Goal: Information Seeking & Learning: Get advice/opinions

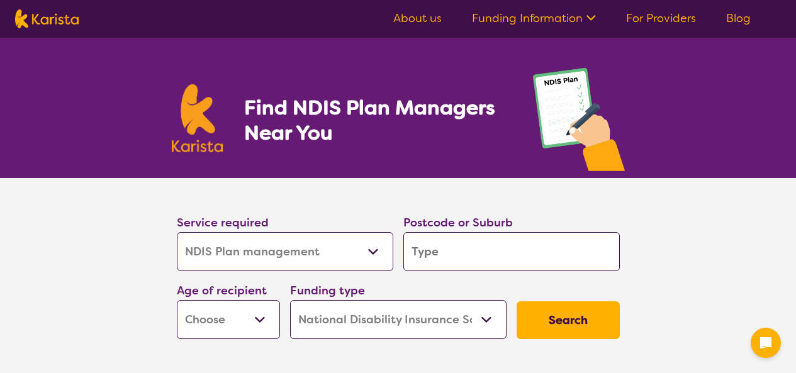
select select "NDIS Plan management"
select select "NDIS"
select select "NDIS Plan management"
select select "NDIS"
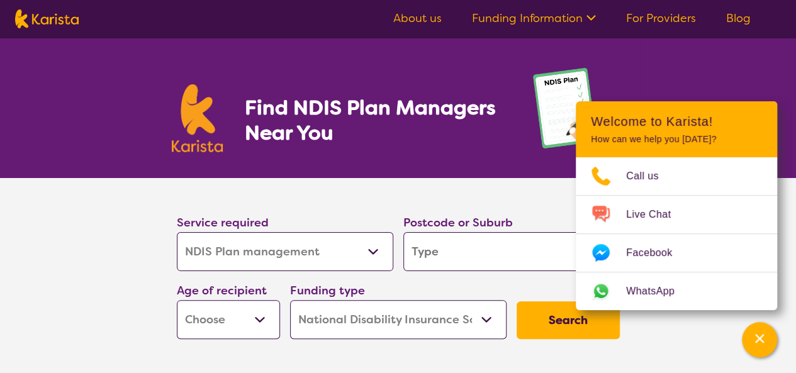
click at [434, 249] on input "search" at bounding box center [511, 251] width 217 height 39
type input "381"
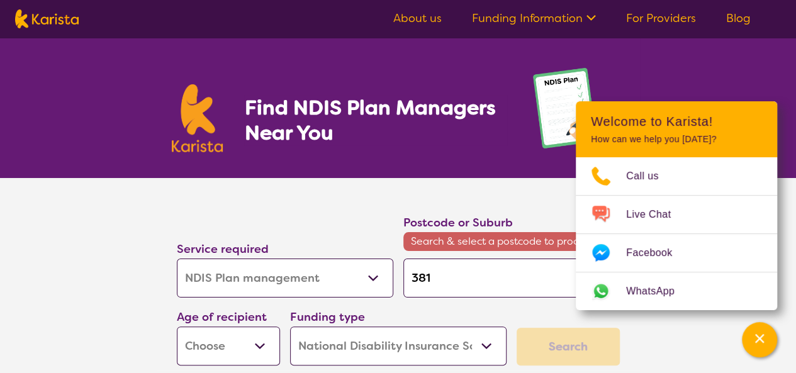
type input "381"
type input "3818"
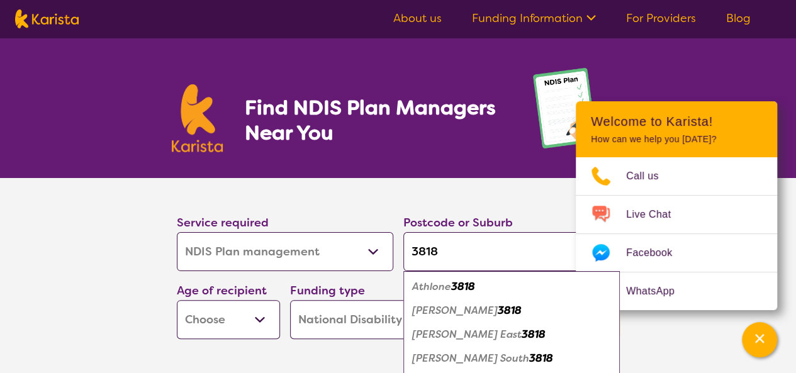
type input "3818"
click at [259, 317] on select "Early Childhood - 0 to 9 Child - 10 to 11 Adolescent - 12 to 17 Adult - 18 to 6…" at bounding box center [228, 319] width 103 height 39
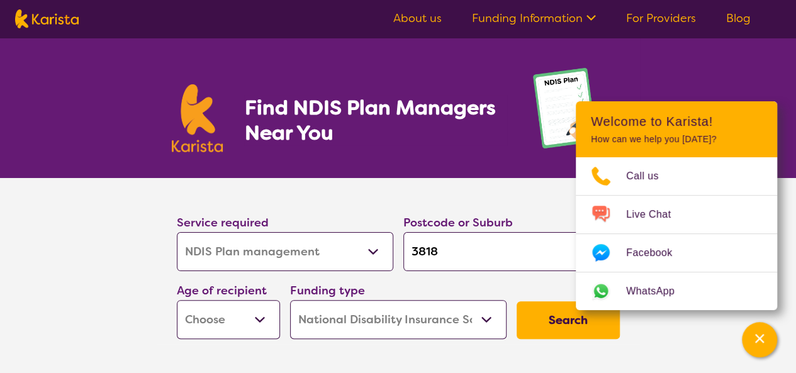
select select "AG"
click at [177, 300] on select "Early Childhood - 0 to 9 Child - 10 to 11 Adolescent - 12 to 17 Adult - 18 to 6…" at bounding box center [228, 319] width 103 height 39
select select "AG"
click at [546, 325] on button "Search" at bounding box center [568, 320] width 103 height 38
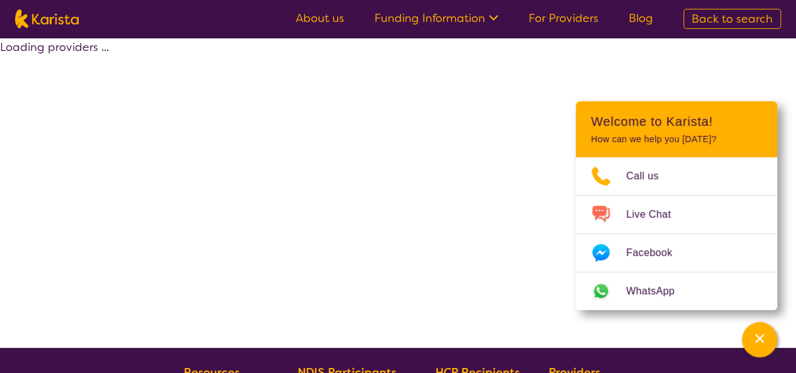
select select "by_score"
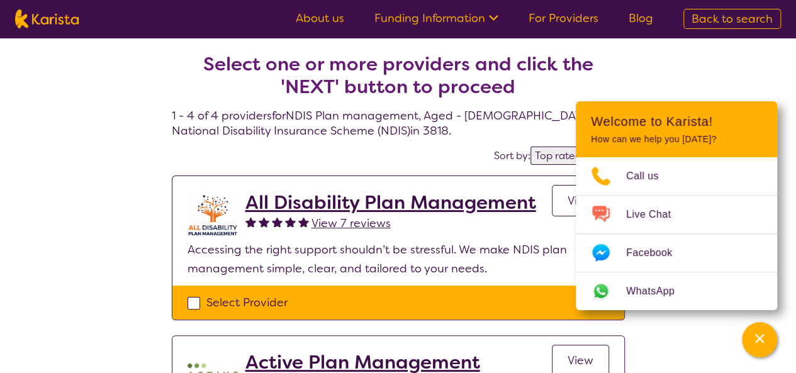
select select "NDIS Plan management"
select select "AG"
select select "NDIS"
select select "NDIS Plan management"
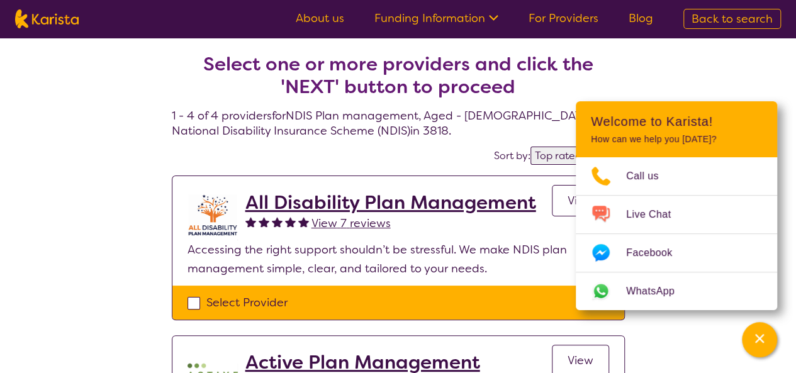
select select "AG"
select select "NDIS"
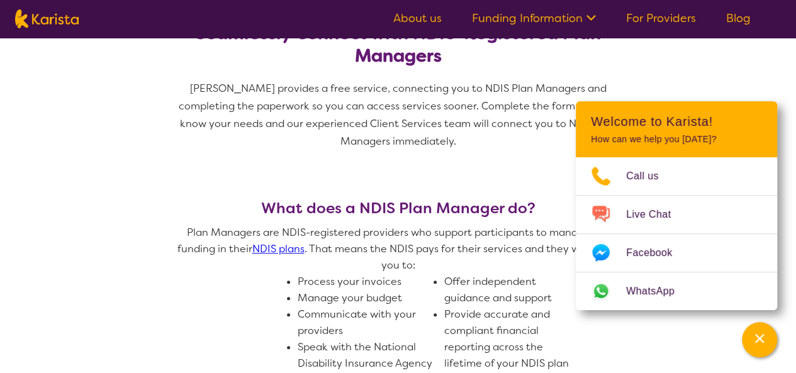
scroll to position [384, 0]
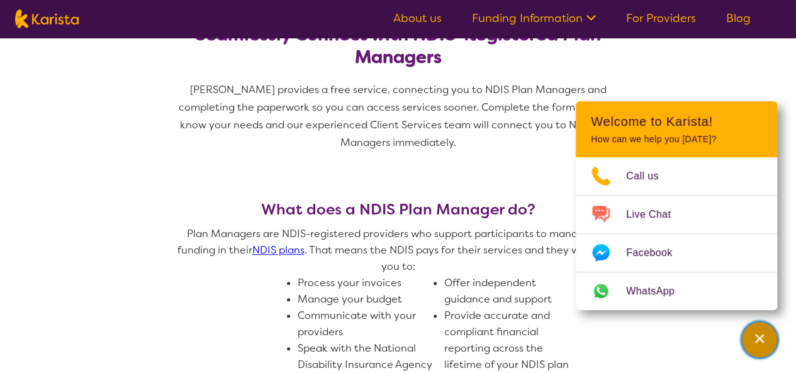
click at [759, 340] on icon "Channel Menu" at bounding box center [759, 338] width 13 height 13
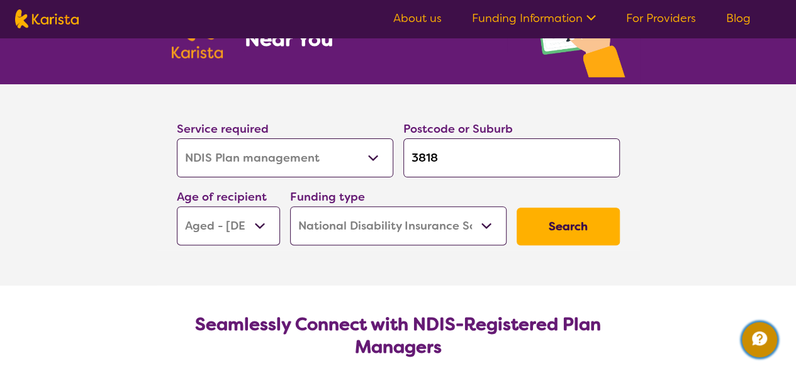
scroll to position [73, 0]
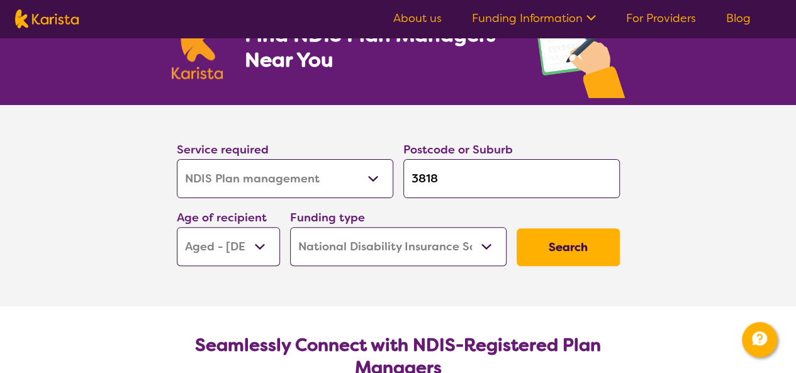
click at [560, 240] on button "Search" at bounding box center [568, 247] width 103 height 38
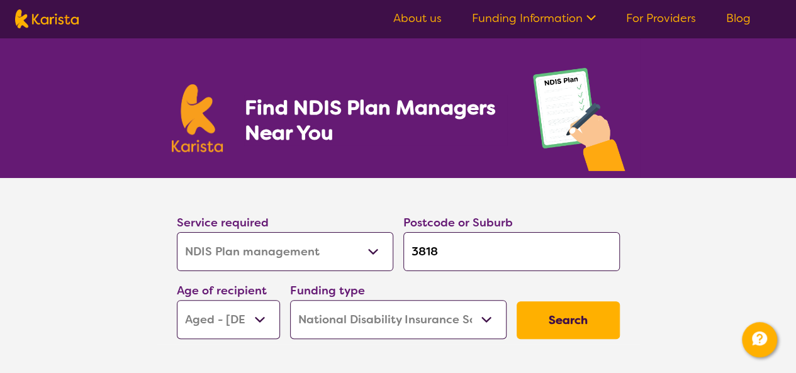
select select "by_score"
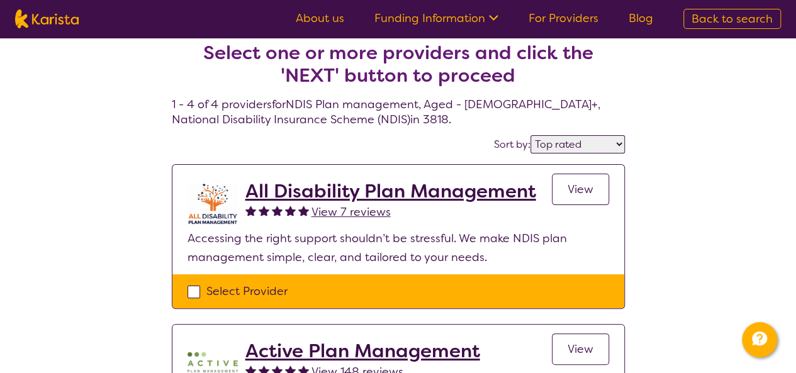
scroll to position [9, 0]
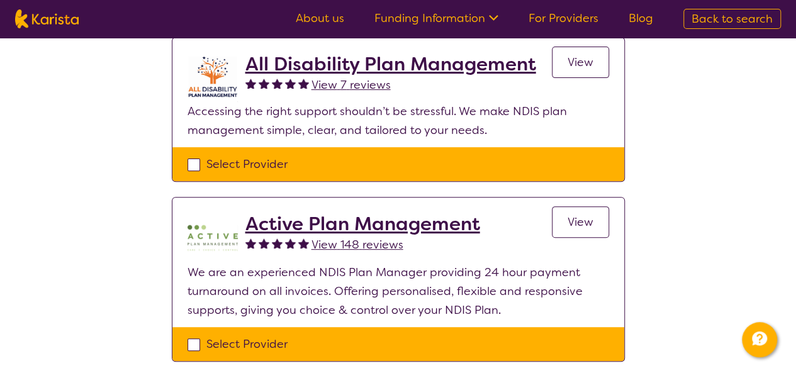
scroll to position [138, 0]
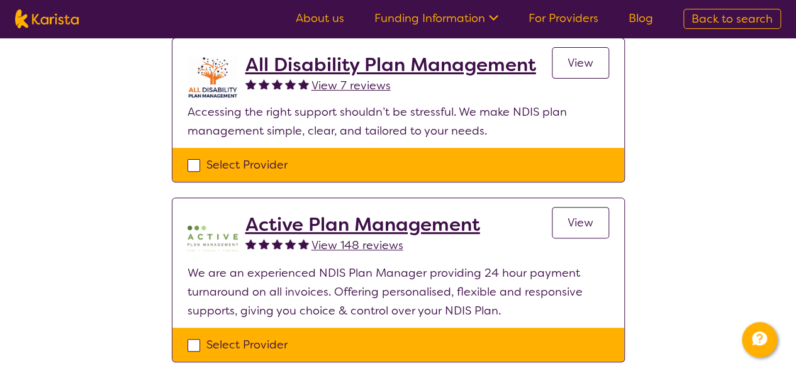
click at [360, 244] on span "View 148 reviews" at bounding box center [358, 245] width 92 height 15
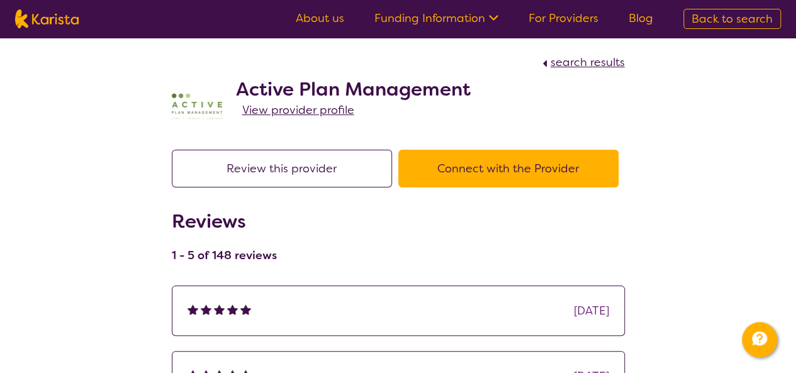
click at [288, 114] on span "View provider profile" at bounding box center [298, 110] width 112 height 15
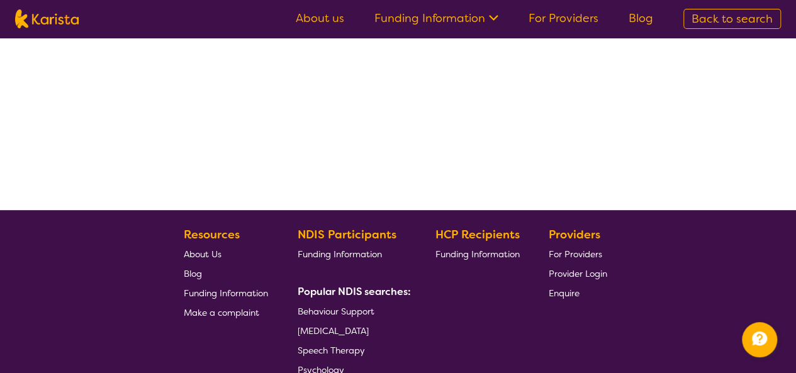
select select "by_score"
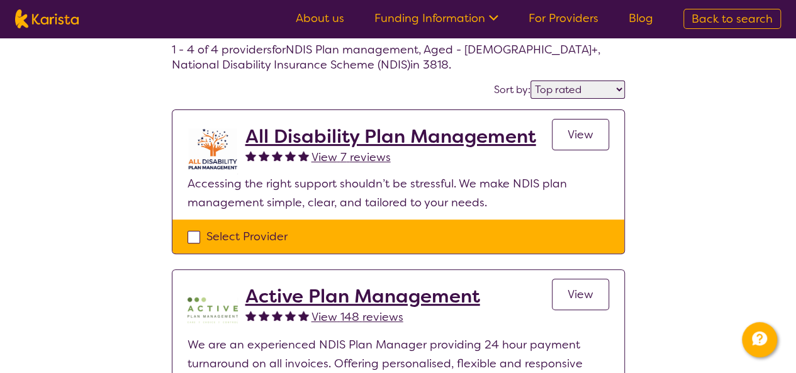
scroll to position [0, 0]
